Goal: Transaction & Acquisition: Purchase product/service

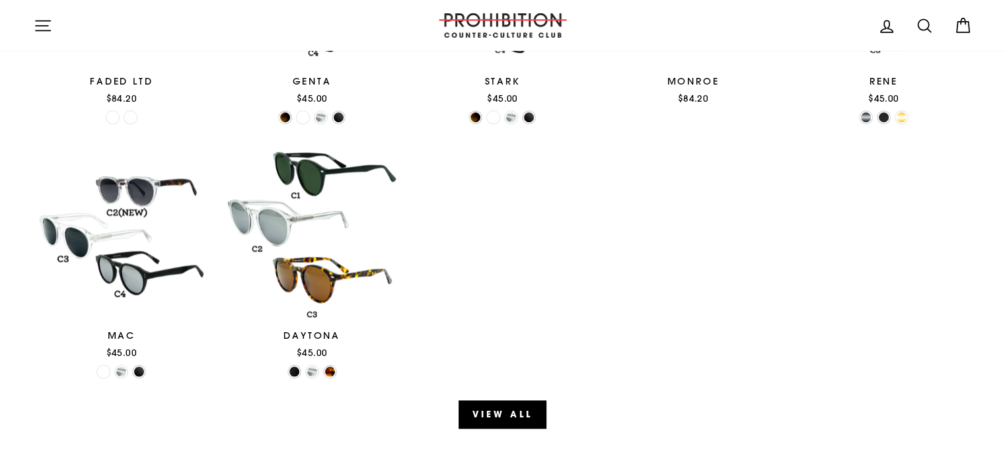
scroll to position [1495, 0]
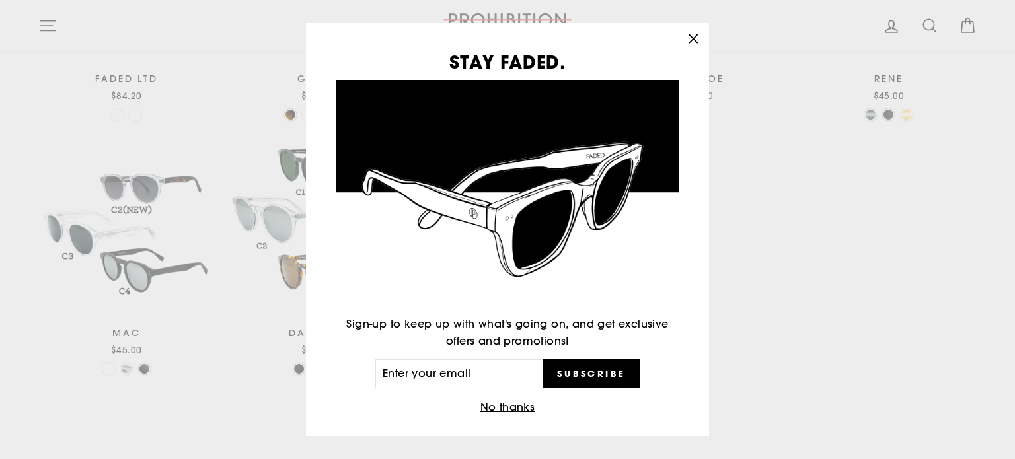
click at [700, 38] on icon "button" at bounding box center [693, 39] width 18 height 18
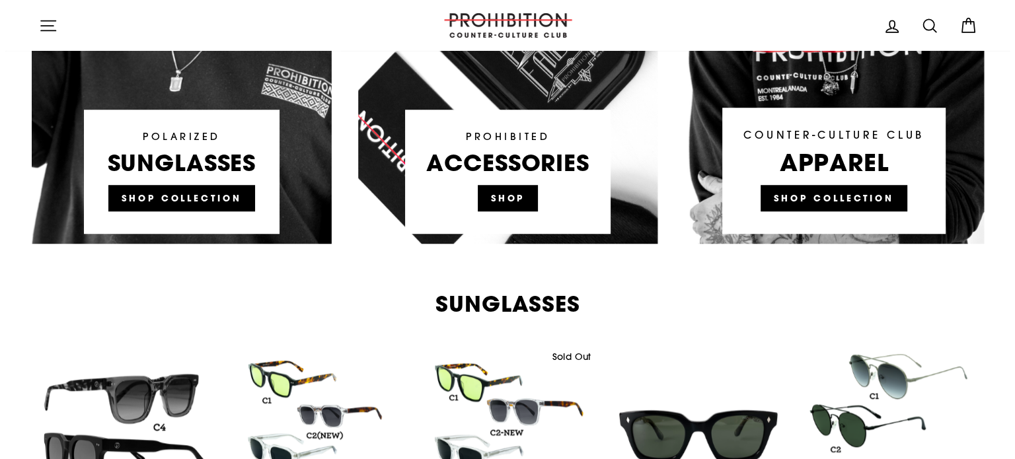
scroll to position [1036, 0]
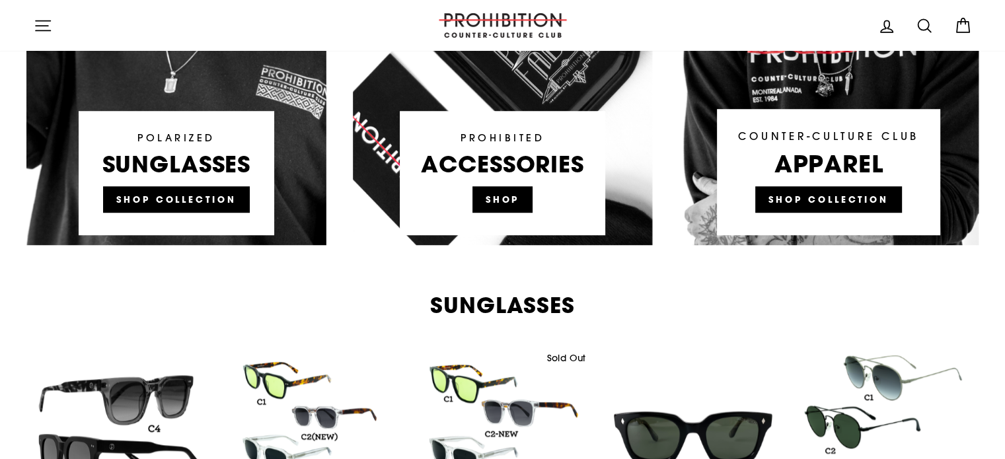
click at [46, 31] on icon "button" at bounding box center [43, 26] width 18 height 18
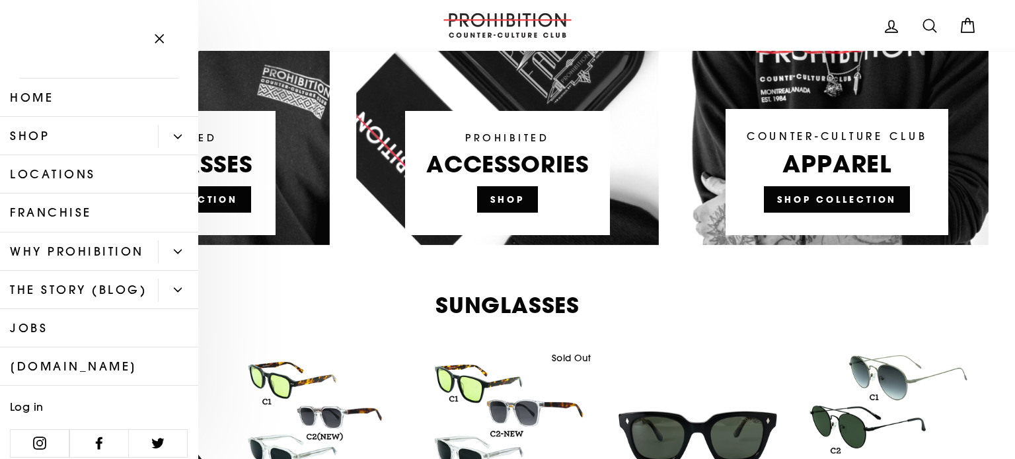
click at [162, 139] on button "Primary" at bounding box center [178, 136] width 40 height 23
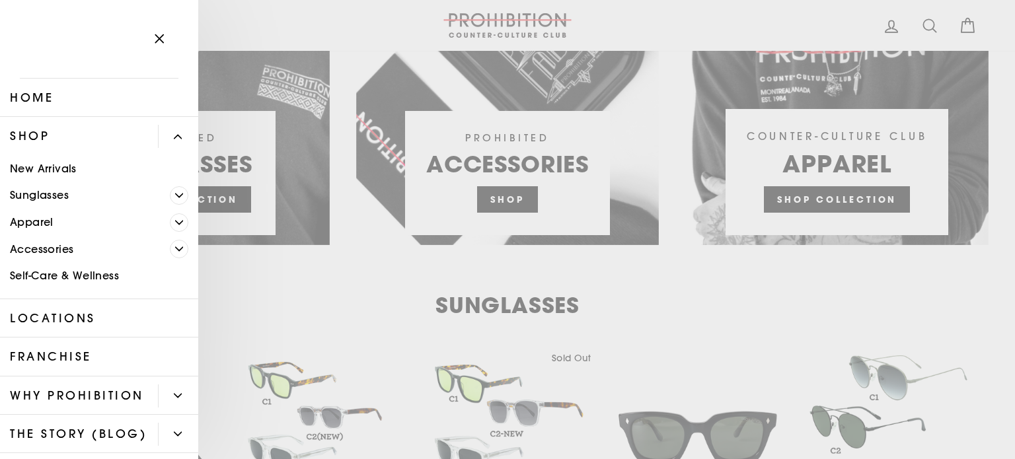
click at [174, 219] on span "Primary" at bounding box center [179, 222] width 18 height 18
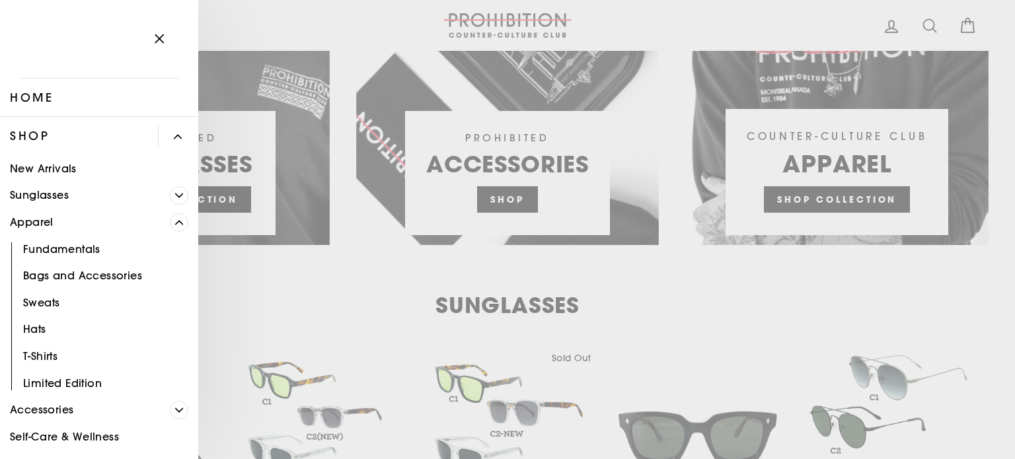
click at [87, 250] on link "Fundamentals" at bounding box center [99, 249] width 198 height 27
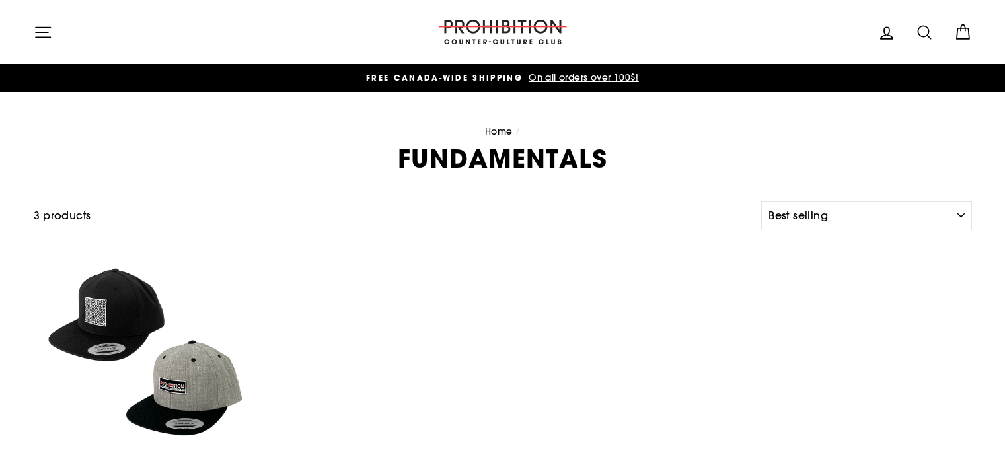
select select "best-selling"
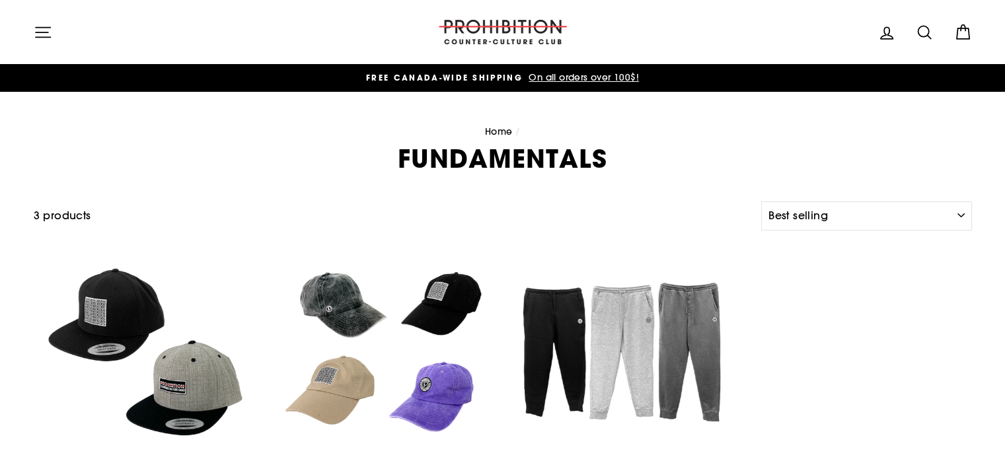
click at [37, 39] on icon "button" at bounding box center [43, 32] width 18 height 18
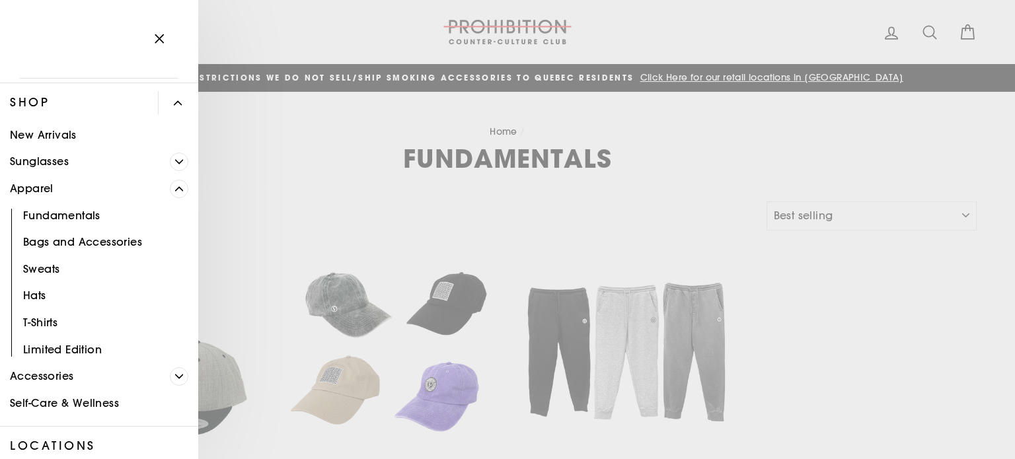
scroll to position [34, 0]
click at [42, 319] on link "T-Shirts" at bounding box center [99, 321] width 198 height 27
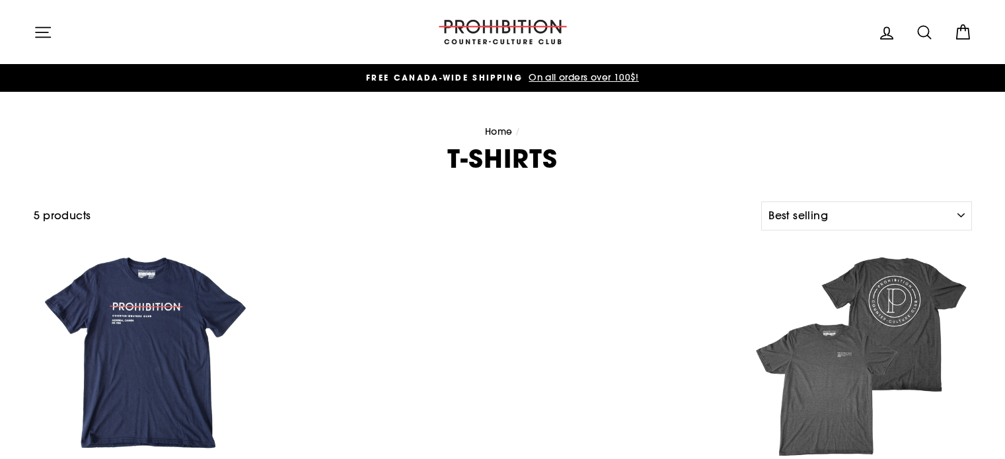
select select "best-selling"
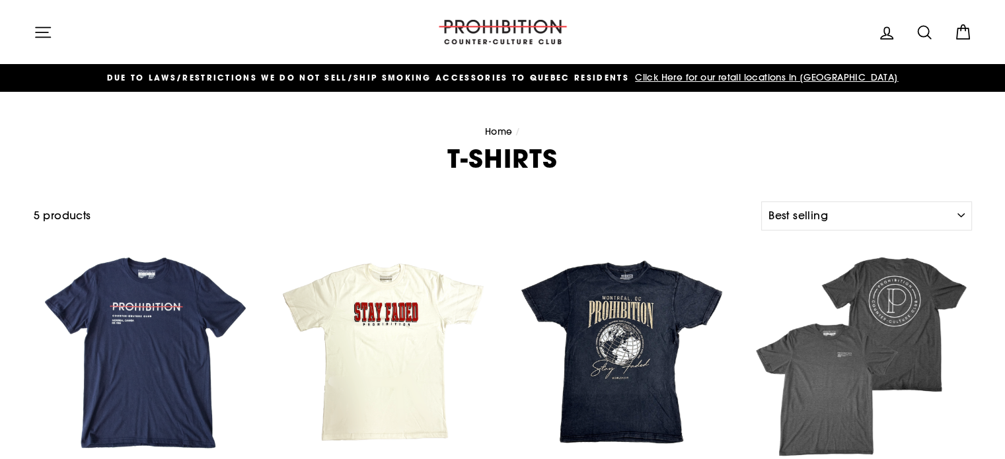
click at [50, 32] on icon "button" at bounding box center [43, 32] width 18 height 18
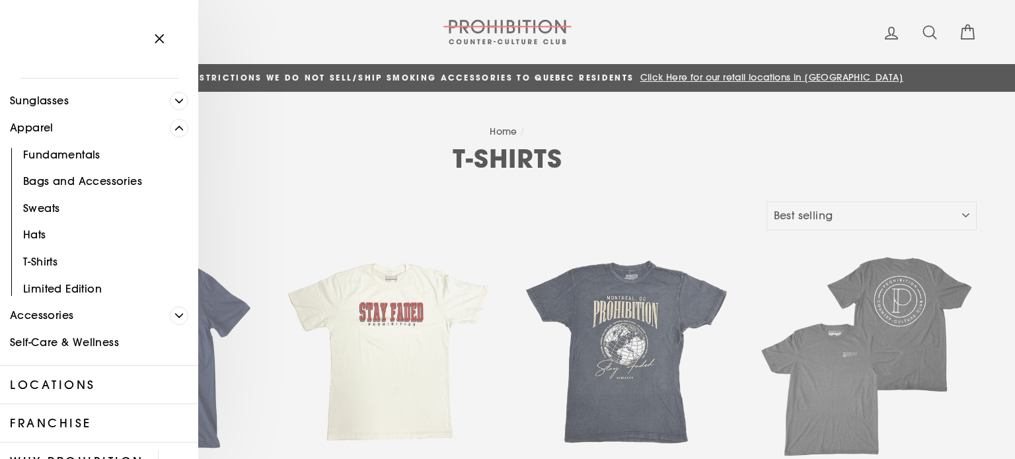
scroll to position [95, 0]
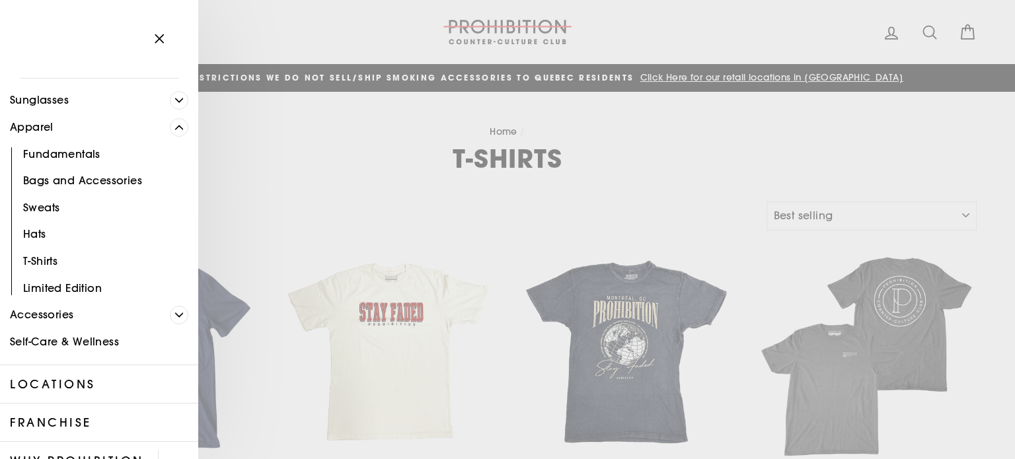
click at [82, 285] on link "Limited Edition" at bounding box center [99, 288] width 198 height 27
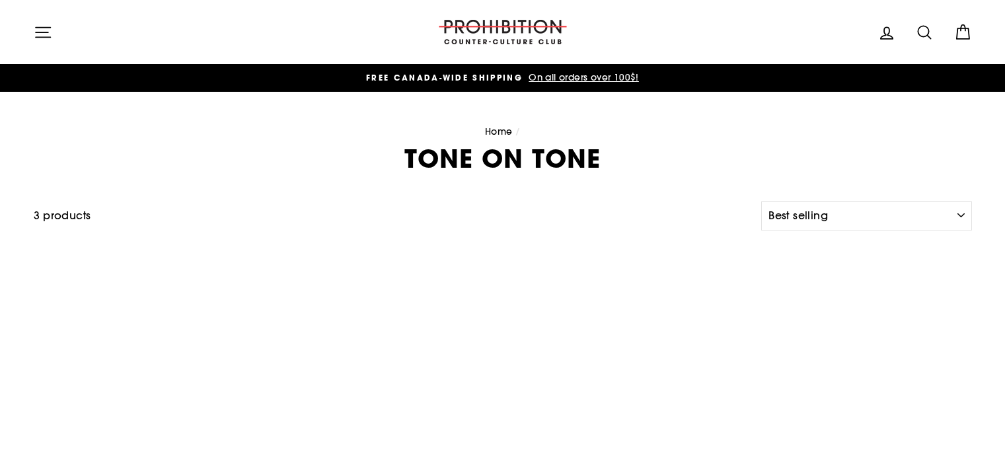
select select "best-selling"
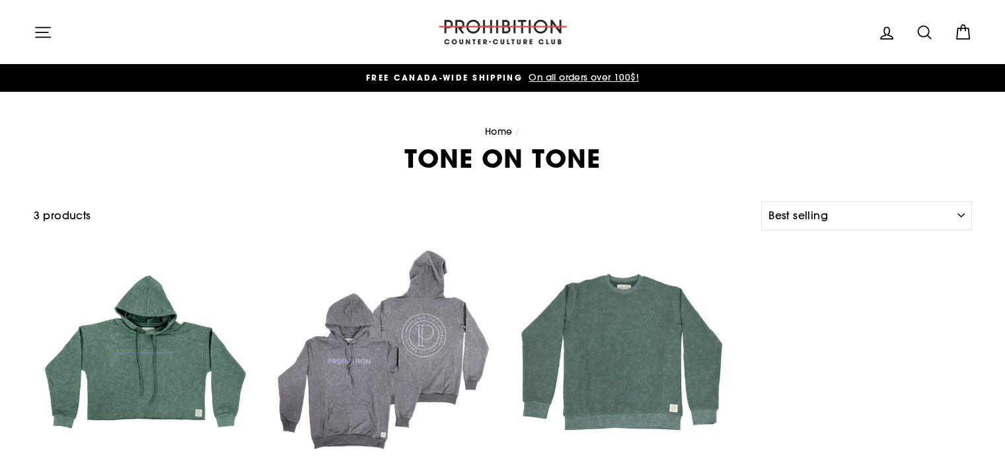
click at [40, 31] on icon "button" at bounding box center [43, 32] width 18 height 18
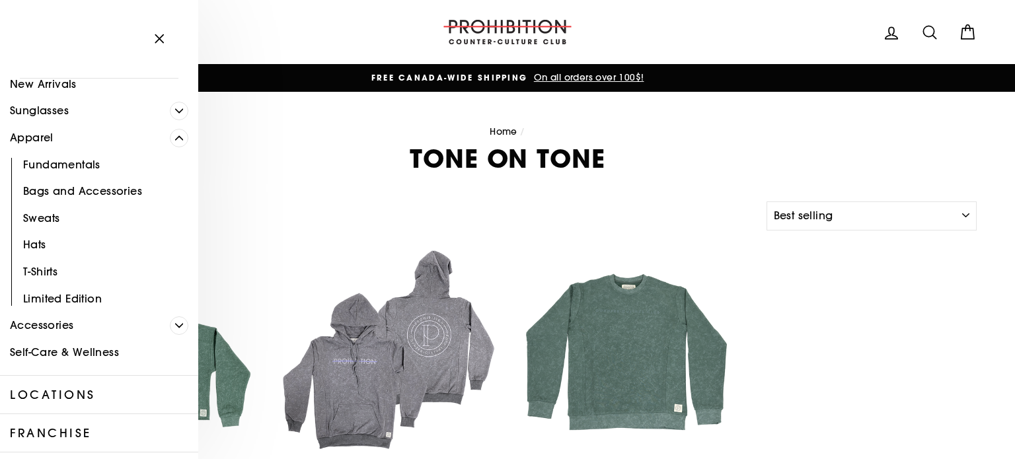
scroll to position [89, 0]
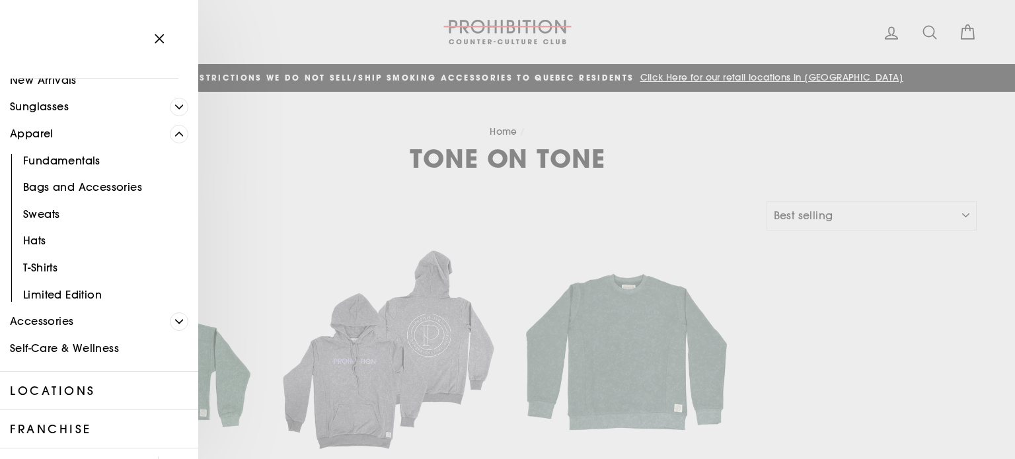
click at [177, 316] on span "Primary" at bounding box center [179, 321] width 18 height 18
